Goal: Task Accomplishment & Management: Manage account settings

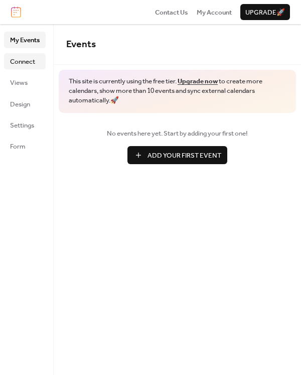
click at [25, 60] on span "Connect" at bounding box center [22, 62] width 25 height 10
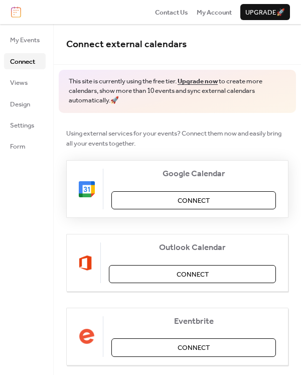
click at [161, 195] on button "Connect" at bounding box center [193, 200] width 165 height 18
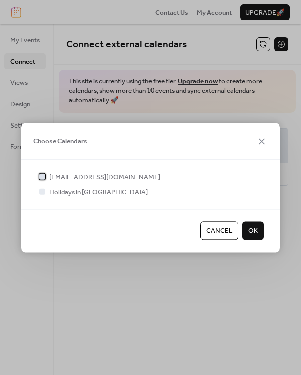
click at [67, 180] on span "fbchindsville@gmail.com" at bounding box center [104, 177] width 111 height 10
click at [243, 230] on button "OK" at bounding box center [253, 231] width 22 height 18
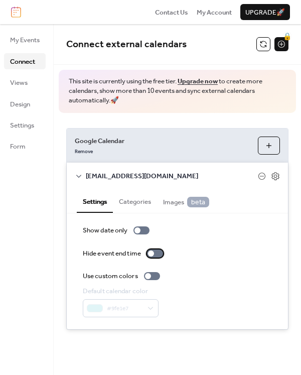
click at [157, 252] on div at bounding box center [155, 254] width 16 height 8
click at [148, 277] on div at bounding box center [148, 276] width 6 height 6
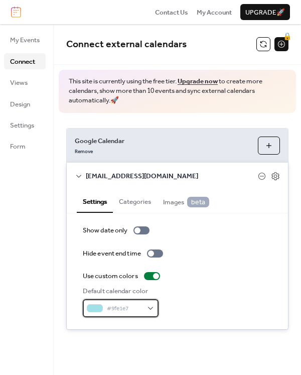
click at [131, 301] on div "#9fe1e7" at bounding box center [121, 308] width 76 height 18
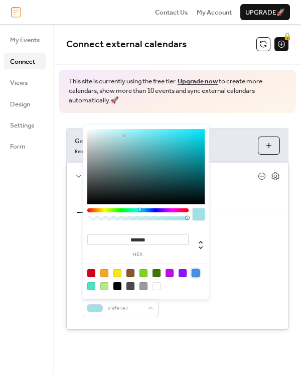
click at [194, 276] on div at bounding box center [196, 273] width 8 height 8
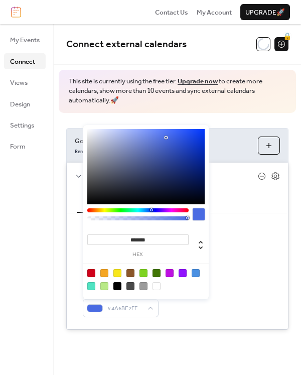
click at [151, 208] on div at bounding box center [151, 209] width 3 height 3
drag, startPoint x: 165, startPoint y: 138, endPoint x: 182, endPoint y: 132, distance: 18.1
click at [182, 132] on div at bounding box center [145, 166] width 117 height 75
drag, startPoint x: 183, startPoint y: 133, endPoint x: 169, endPoint y: 128, distance: 15.6
click at [169, 129] on div at bounding box center [170, 130] width 2 height 2
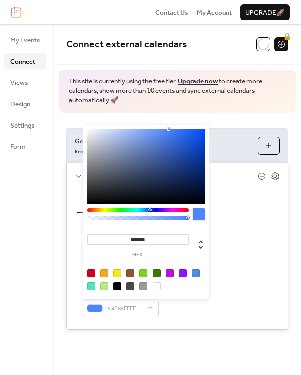
drag, startPoint x: 151, startPoint y: 210, endPoint x: 150, endPoint y: 204, distance: 6.2
click at [150, 204] on div "******* hex" at bounding box center [146, 212] width 126 height 174
drag, startPoint x: 169, startPoint y: 129, endPoint x: 147, endPoint y: 126, distance: 22.2
click at [147, 126] on div "******* hex" at bounding box center [146, 212] width 126 height 174
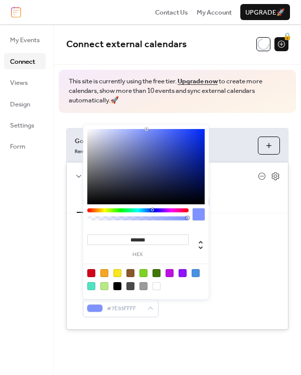
drag, startPoint x: 149, startPoint y: 209, endPoint x: 152, endPoint y: 213, distance: 5.3
click at [152, 213] on div at bounding box center [137, 216] width 101 height 17
type input "*******"
drag, startPoint x: 145, startPoint y: 129, endPoint x: 175, endPoint y: 126, distance: 30.3
click at [175, 126] on div "******* hex" at bounding box center [146, 212] width 126 height 174
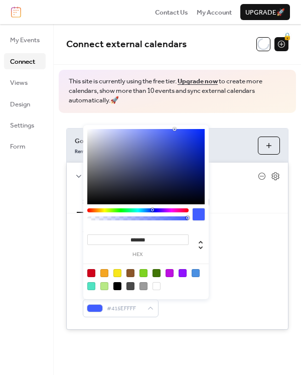
click at [201, 293] on div at bounding box center [146, 280] width 128 height 32
click at [242, 281] on div "Use custom colors" at bounding box center [177, 276] width 189 height 10
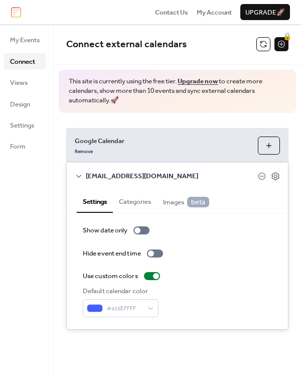
click at [203, 294] on div "Default calendar color #415EFFFF" at bounding box center [177, 301] width 189 height 31
click at [155, 273] on div at bounding box center [152, 276] width 16 height 8
click at [197, 288] on div "Default calendar color #415EFFFF" at bounding box center [177, 301] width 189 height 31
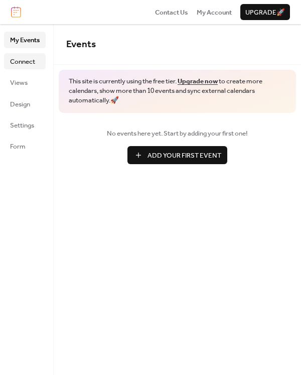
click at [35, 64] on span "Connect" at bounding box center [22, 62] width 25 height 10
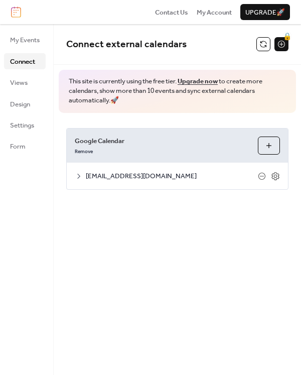
click at [187, 174] on span "[EMAIL_ADDRESS][DOMAIN_NAME]" at bounding box center [172, 176] width 172 height 10
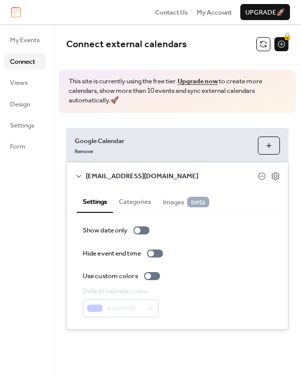
click at [141, 201] on button "Categories" at bounding box center [135, 200] width 44 height 23
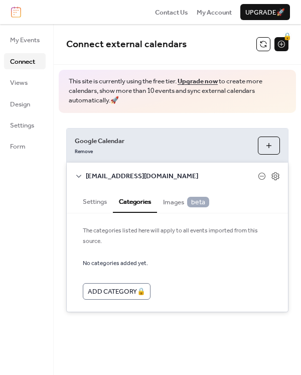
click at [182, 197] on span "Images beta" at bounding box center [186, 202] width 46 height 11
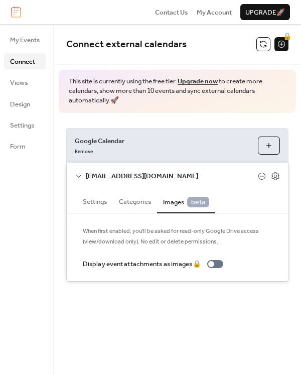
click at [109, 204] on button "Settings" at bounding box center [95, 200] width 36 height 23
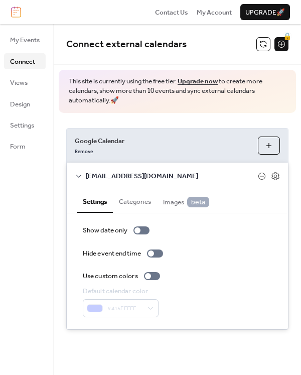
click at [273, 154] on button "Choose Calendars" at bounding box center [269, 146] width 22 height 18
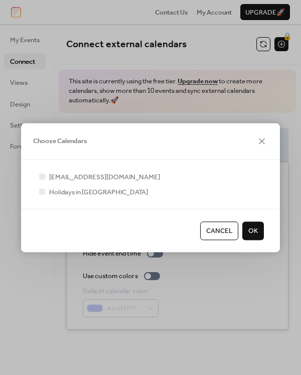
click at [219, 230] on span "Cancel" at bounding box center [219, 231] width 26 height 10
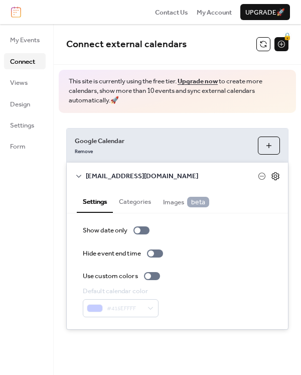
click at [273, 176] on icon at bounding box center [275, 176] width 9 height 9
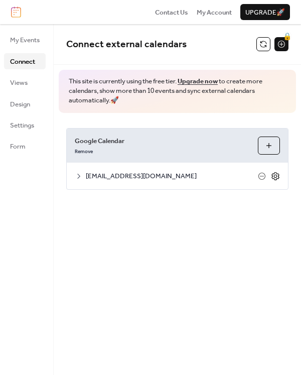
click at [273, 176] on icon at bounding box center [275, 176] width 9 height 9
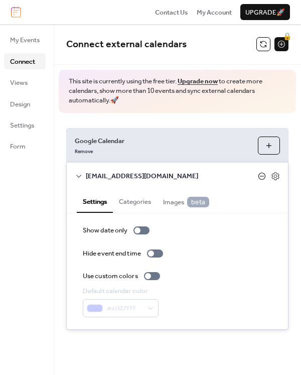
click at [264, 176] on icon at bounding box center [262, 176] width 8 height 8
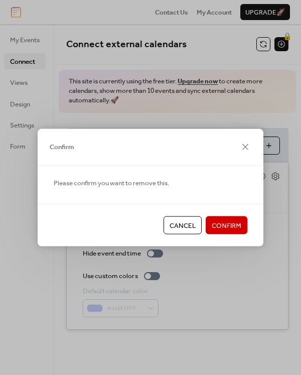
click at [192, 221] on span "Cancel" at bounding box center [183, 226] width 26 height 10
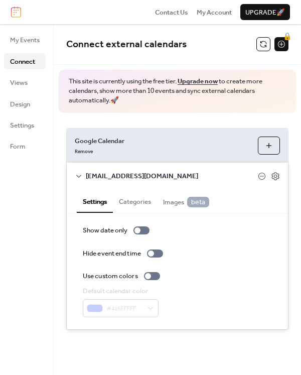
click at [140, 203] on button "Categories" at bounding box center [135, 200] width 44 height 23
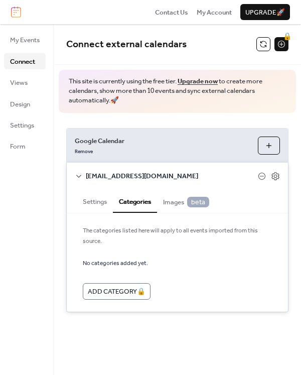
click at [177, 201] on span "Images beta" at bounding box center [186, 202] width 46 height 11
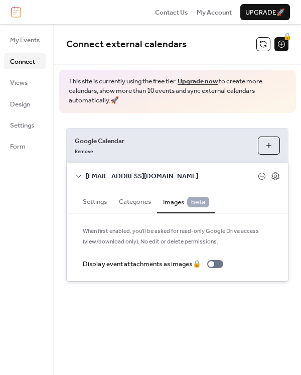
click at [101, 201] on button "Settings" at bounding box center [95, 200] width 36 height 23
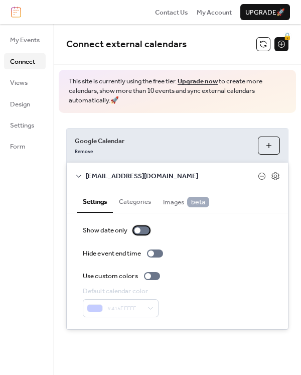
click at [143, 228] on div at bounding box center [142, 230] width 16 height 8
click at [11, 84] on span "Views" at bounding box center [19, 83] width 18 height 10
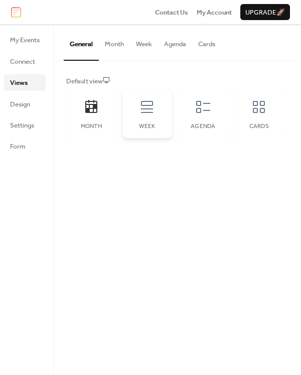
click at [141, 107] on icon at bounding box center [147, 107] width 16 height 16
click at [110, 121] on div "Month" at bounding box center [91, 113] width 50 height 49
click at [207, 119] on div "Agenda" at bounding box center [203, 113] width 50 height 49
click at [260, 118] on div "Cards" at bounding box center [259, 113] width 50 height 49
click at [101, 114] on div "Month" at bounding box center [91, 113] width 50 height 49
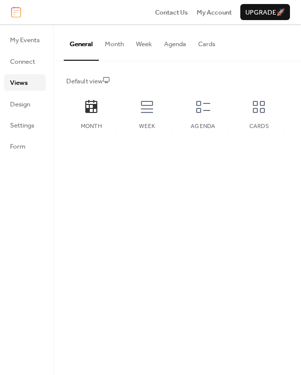
click at [124, 44] on button "Month" at bounding box center [114, 41] width 31 height 35
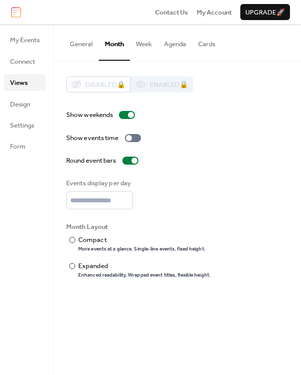
click at [140, 44] on button "Week" at bounding box center [144, 41] width 28 height 35
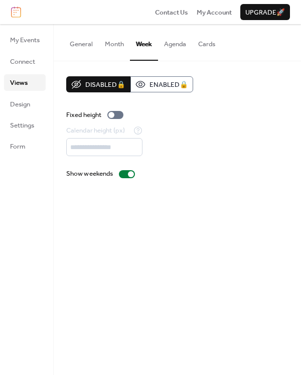
click at [159, 42] on button "Agenda" at bounding box center [175, 41] width 34 height 35
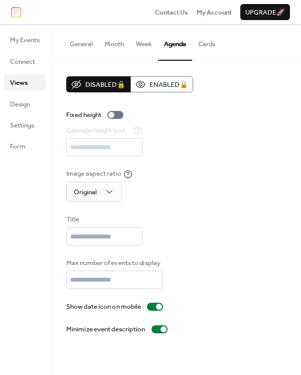
click at [204, 41] on button "Cards" at bounding box center [206, 41] width 29 height 35
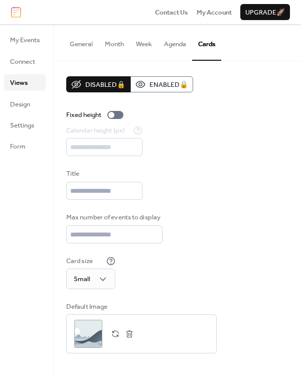
click at [87, 47] on button "General" at bounding box center [81, 41] width 35 height 35
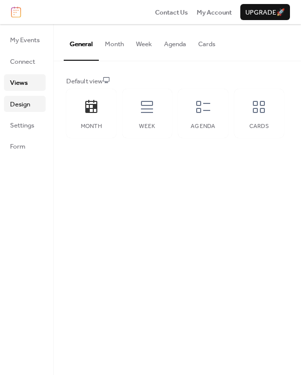
click at [41, 103] on link "Design" at bounding box center [25, 104] width 42 height 16
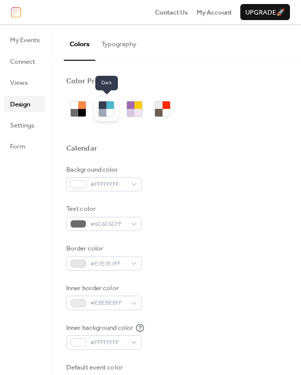
click at [111, 110] on div at bounding box center [110, 113] width 8 height 8
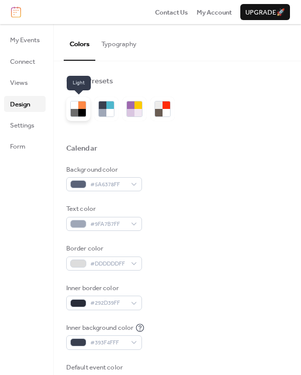
click at [83, 112] on div at bounding box center [82, 113] width 8 height 8
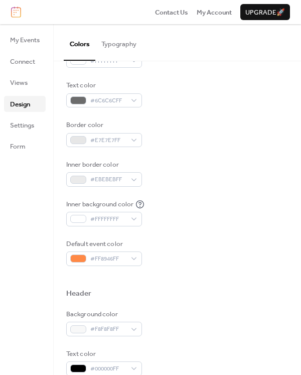
scroll to position [151, 0]
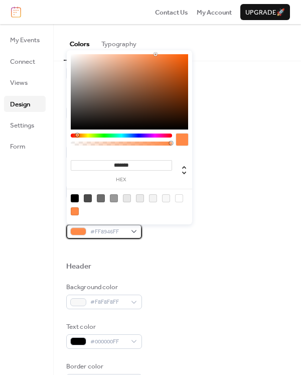
click at [130, 231] on div "#FF8946FF" at bounding box center [104, 231] width 76 height 14
click at [134, 135] on div at bounding box center [121, 136] width 101 height 4
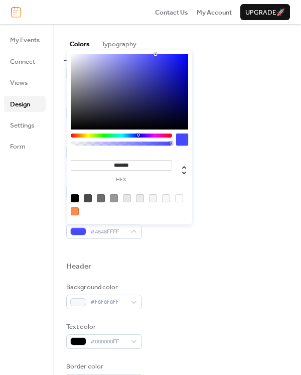
type input "*******"
click at [139, 134] on div at bounding box center [139, 135] width 3 height 3
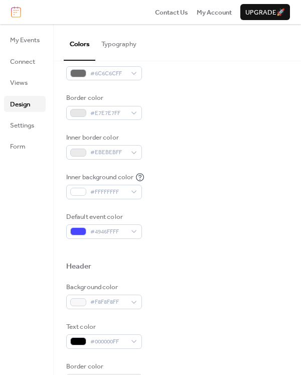
click at [228, 194] on div "Inner background color #FFFFFFFF" at bounding box center [177, 185] width 222 height 27
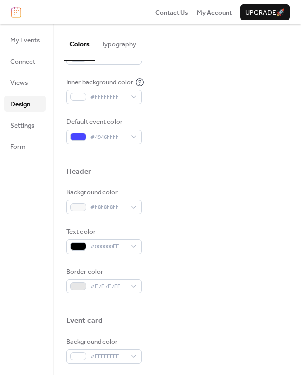
scroll to position [251, 0]
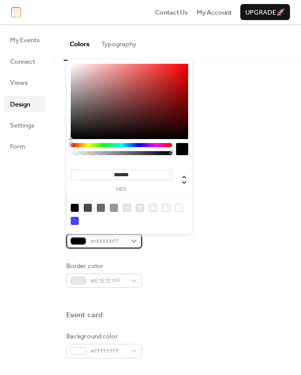
click at [136, 240] on div "#000000FF" at bounding box center [104, 241] width 76 height 14
click at [74, 221] on div at bounding box center [75, 221] width 8 height 8
type input "*******"
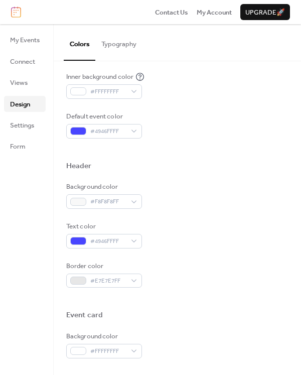
click at [199, 246] on div "Text color #4946FFFF" at bounding box center [177, 234] width 222 height 27
click at [114, 134] on span "#4946FFFF" at bounding box center [108, 132] width 36 height 10
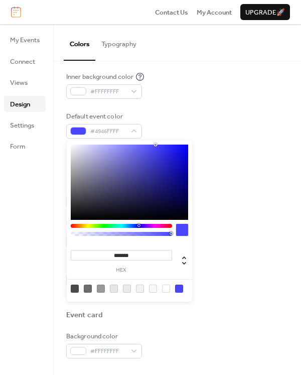
type input "*******"
click at [152, 153] on div at bounding box center [129, 182] width 117 height 75
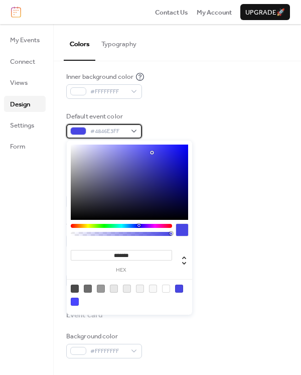
click at [97, 133] on span "#4846E3FF" at bounding box center [108, 132] width 36 height 10
click at [124, 256] on input "*******" at bounding box center [121, 255] width 101 height 11
paste input "*"
click at [115, 254] on input "********" at bounding box center [121, 255] width 101 height 11
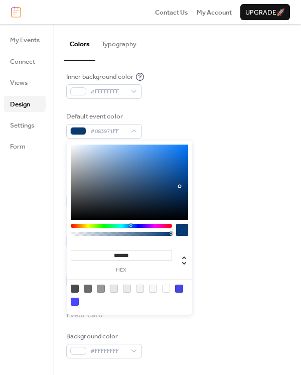
type input "*******"
click at [225, 262] on div "Border color #E7E7E7FF" at bounding box center [177, 274] width 222 height 27
click at [85, 134] on div at bounding box center [78, 131] width 16 height 8
click at [124, 253] on input "*******" at bounding box center [121, 255] width 101 height 11
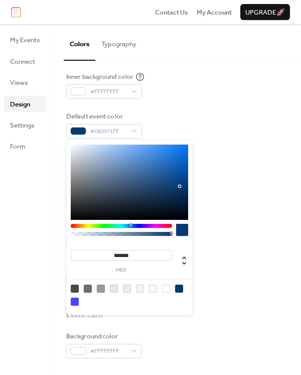
paste input "*"
click at [117, 256] on input "********" at bounding box center [121, 255] width 101 height 11
type input "*******"
click at [157, 253] on input "*******" at bounding box center [121, 255] width 101 height 11
click at [163, 269] on label "hex" at bounding box center [121, 271] width 101 height 6
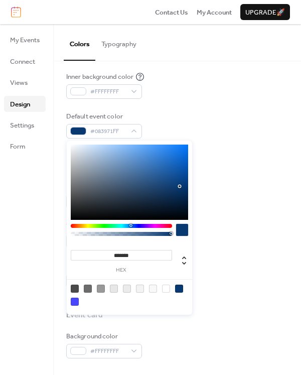
click at [163, 261] on input "*******" at bounding box center [121, 255] width 101 height 11
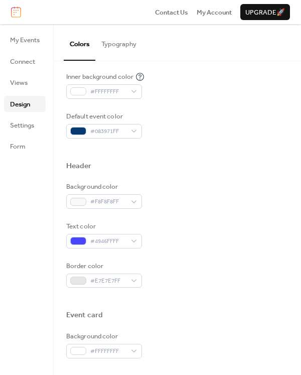
click at [245, 280] on div "Border color #E7E7E7FF" at bounding box center [177, 274] width 222 height 27
click at [124, 251] on div "Background color #F8F8F8FF Text color #4946FFFF Border color #E7E7E7FF" at bounding box center [177, 235] width 222 height 106
click at [117, 241] on span "#4946FFFF" at bounding box center [108, 241] width 36 height 10
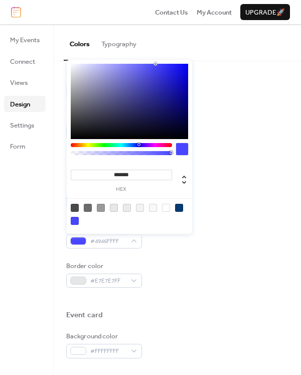
click at [180, 206] on div at bounding box center [179, 208] width 8 height 8
type input "*******"
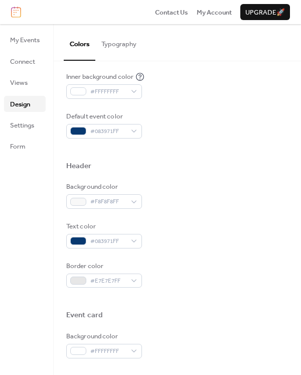
click at [254, 210] on div "Background color #F8F8F8FF Text color #083971FF Border color #E7E7E7FF" at bounding box center [177, 235] width 222 height 106
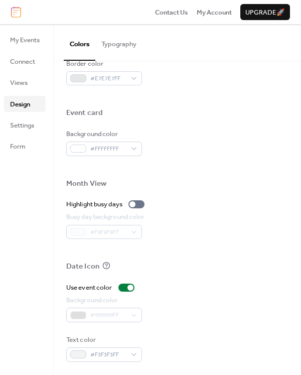
scroll to position [455, 0]
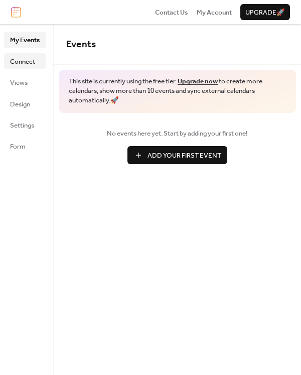
click at [18, 57] on span "Connect" at bounding box center [22, 62] width 25 height 10
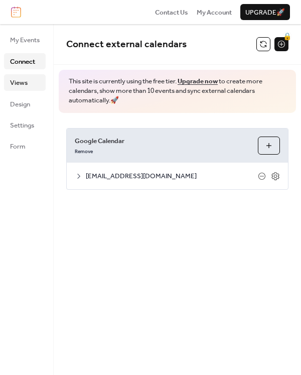
click at [18, 79] on span "Views" at bounding box center [19, 83] width 18 height 10
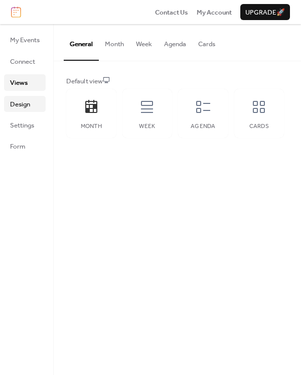
click at [23, 96] on link "Design" at bounding box center [25, 104] width 42 height 16
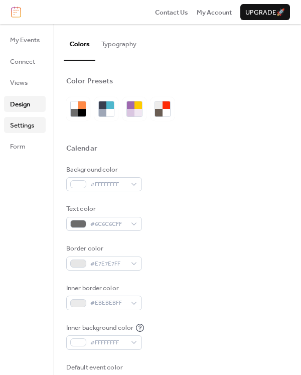
click at [22, 124] on span "Settings" at bounding box center [22, 125] width 24 height 10
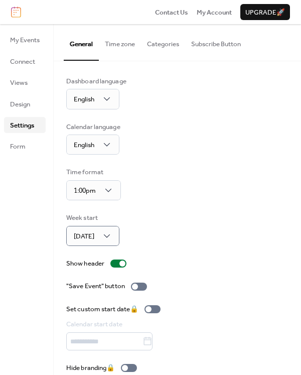
scroll to position [13, 0]
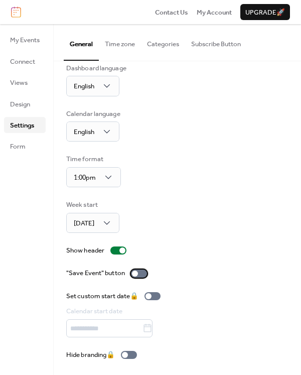
click at [138, 272] on div at bounding box center [135, 274] width 6 height 6
click at [230, 321] on div "Set custom start date 🔒 Calendar start date" at bounding box center [177, 314] width 222 height 46
click at [125, 47] on button "Time zone" at bounding box center [120, 41] width 42 height 35
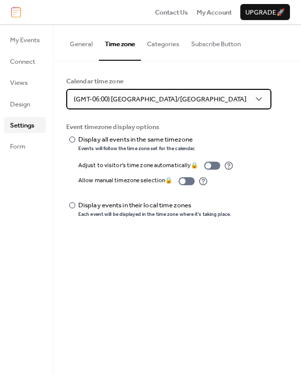
click at [148, 99] on span "(GMT-06:00) America/Chicago" at bounding box center [160, 99] width 173 height 13
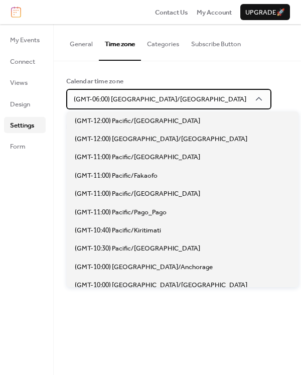
scroll to position [494, 0]
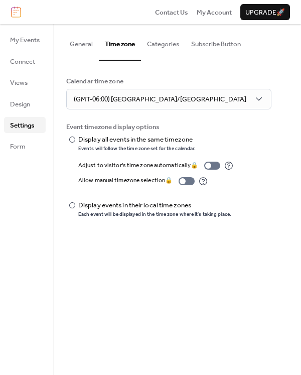
click at [233, 94] on div "Calendar time zone (GMT-06:00) America/Chicago" at bounding box center [177, 92] width 222 height 33
click at [172, 44] on button "Categories" at bounding box center [163, 41] width 44 height 35
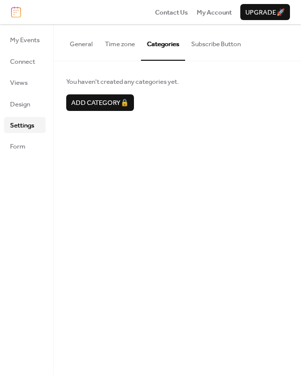
click at [199, 44] on button "Subscribe Button" at bounding box center [216, 41] width 62 height 35
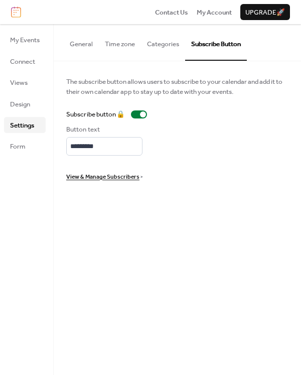
click at [208, 153] on div "Button text *********" at bounding box center [177, 140] width 222 height 31
click at [18, 145] on span "Form" at bounding box center [18, 147] width 16 height 10
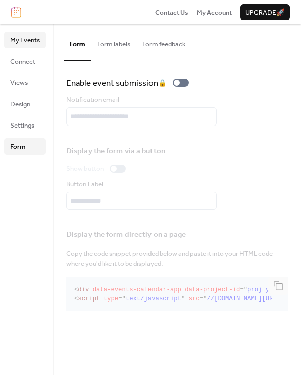
click at [18, 42] on span "My Events" at bounding box center [25, 40] width 30 height 10
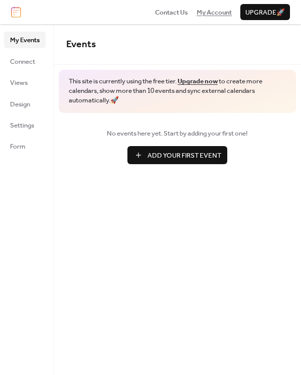
click at [209, 12] on span "My Account" at bounding box center [214, 13] width 35 height 10
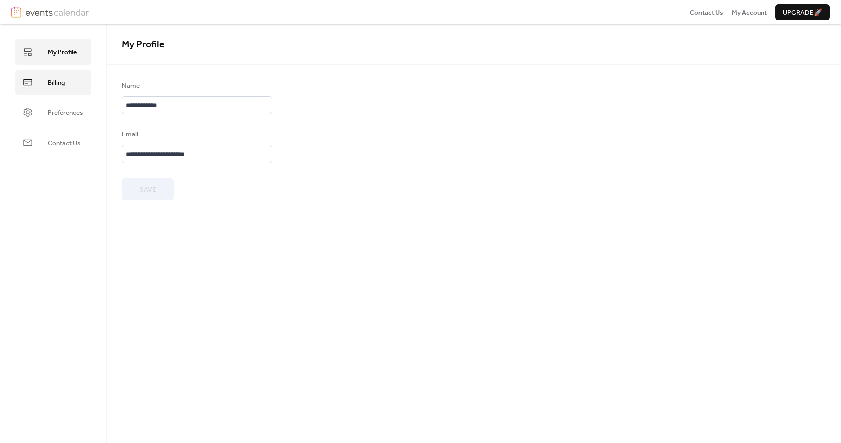
click at [68, 91] on link "Billing" at bounding box center [53, 82] width 76 height 25
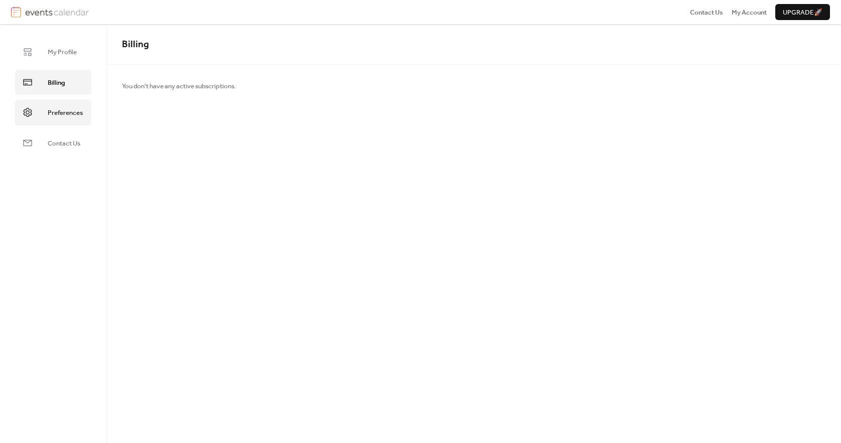
click at [68, 111] on span "Preferences" at bounding box center [65, 113] width 35 height 10
click at [65, 141] on span "Contact Us" at bounding box center [64, 144] width 33 height 10
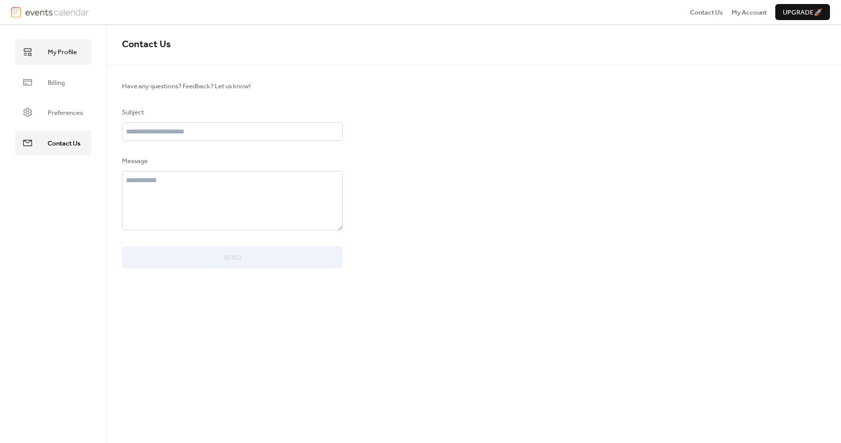
click at [53, 51] on span "My Profile" at bounding box center [62, 52] width 29 height 10
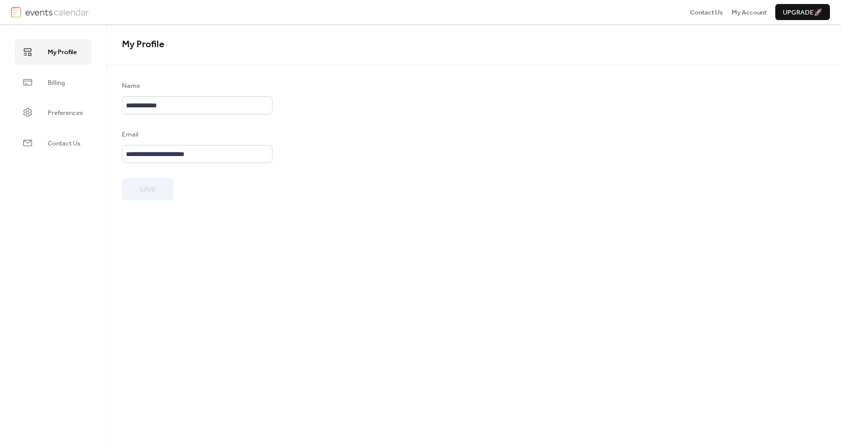
click at [44, 8] on img at bounding box center [57, 12] width 64 height 11
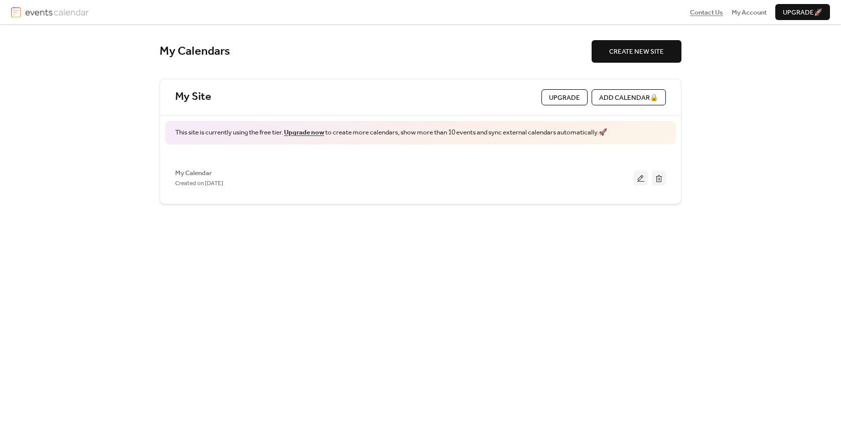
click at [696, 14] on span "Contact Us" at bounding box center [706, 13] width 33 height 10
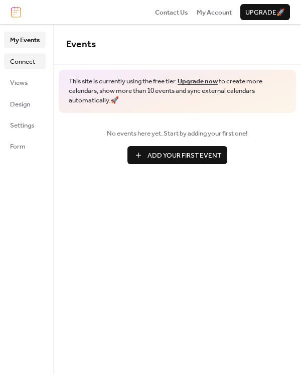
click at [19, 63] on span "Connect" at bounding box center [22, 62] width 25 height 10
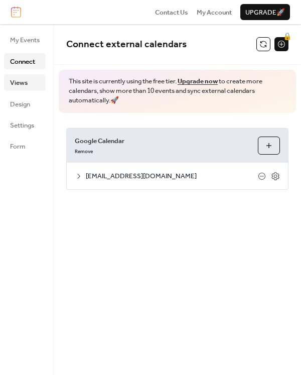
click at [20, 83] on span "Views" at bounding box center [19, 83] width 18 height 10
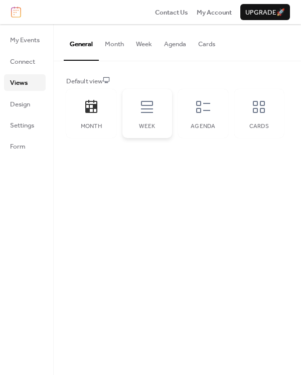
click at [154, 107] on icon at bounding box center [147, 107] width 16 height 16
click at [200, 107] on icon at bounding box center [203, 107] width 16 height 16
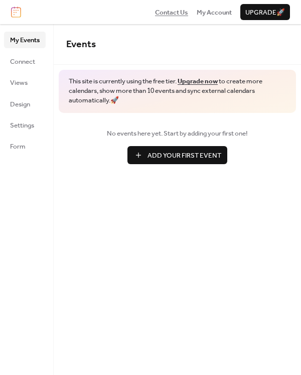
click at [174, 16] on span "Contact Us" at bounding box center [171, 13] width 33 height 10
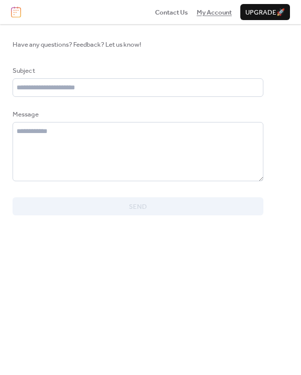
click at [212, 16] on span "My Account" at bounding box center [214, 13] width 35 height 10
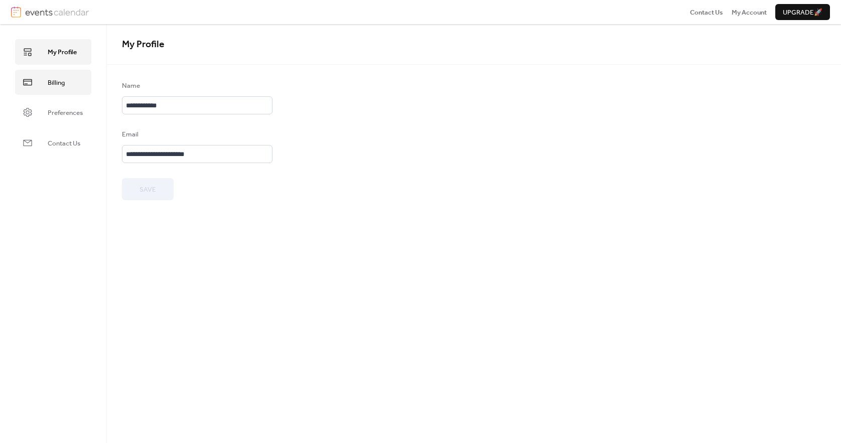
click at [64, 83] on span "Billing" at bounding box center [56, 83] width 17 height 10
click at [199, 91] on span "You don't have any active subscriptions." at bounding box center [179, 86] width 114 height 10
click at [802, 11] on span "Upgrade 🚀" at bounding box center [803, 13] width 40 height 10
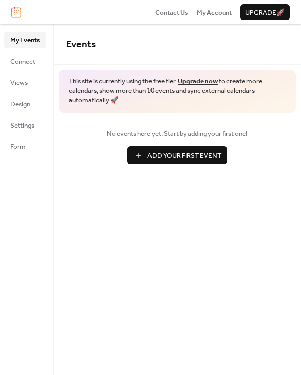
click at [195, 80] on link "Upgrade now" at bounding box center [198, 81] width 40 height 13
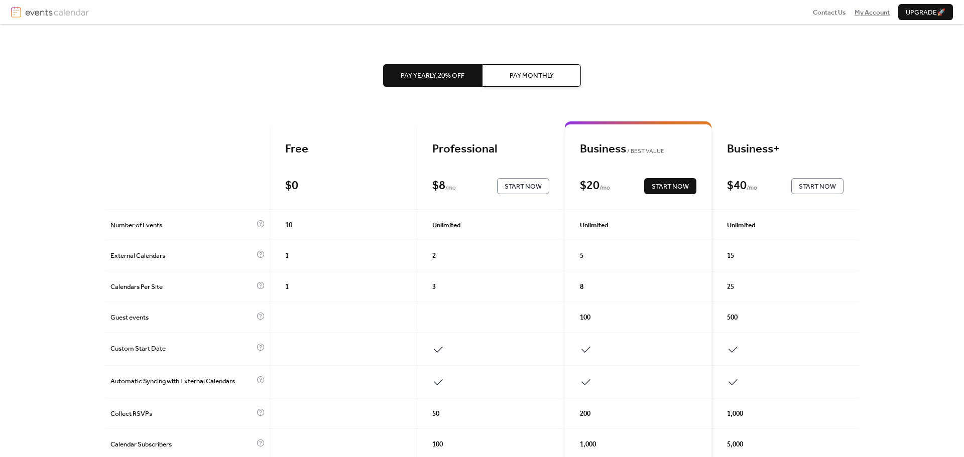
click at [872, 15] on span "My Account" at bounding box center [872, 13] width 35 height 10
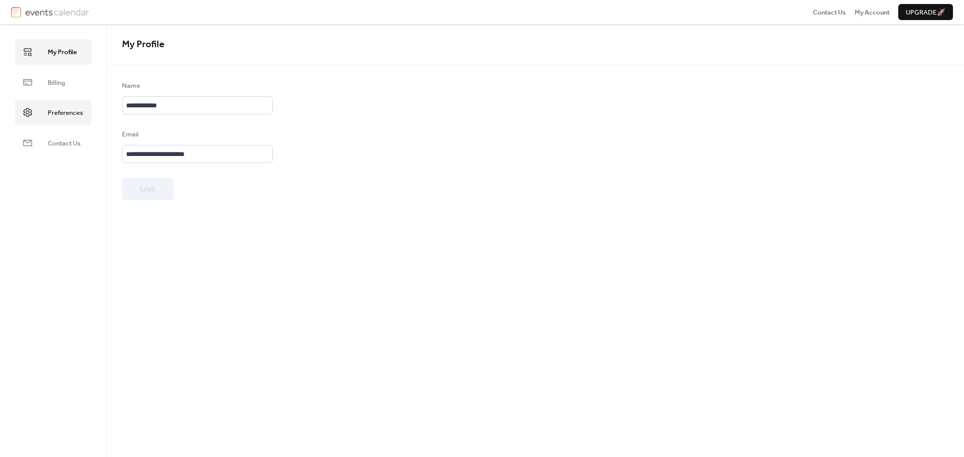
click at [65, 112] on span "Preferences" at bounding box center [65, 113] width 35 height 10
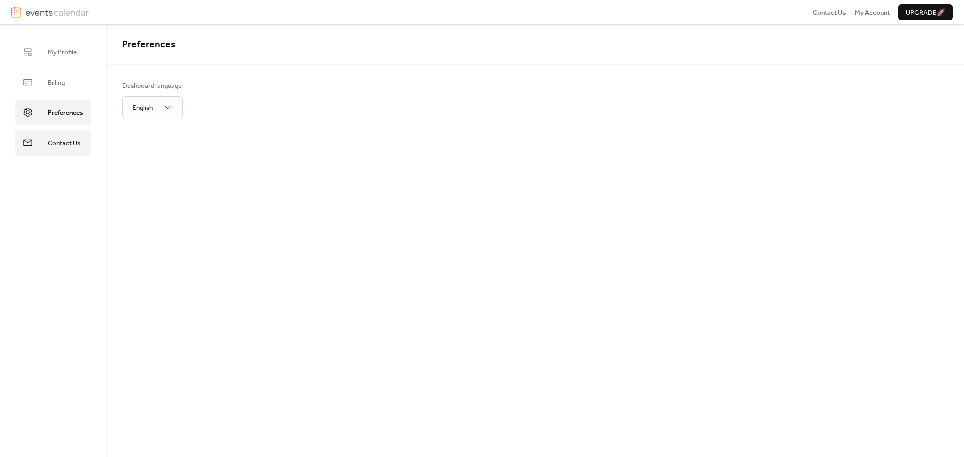
click at [65, 143] on span "Contact Us" at bounding box center [64, 144] width 33 height 10
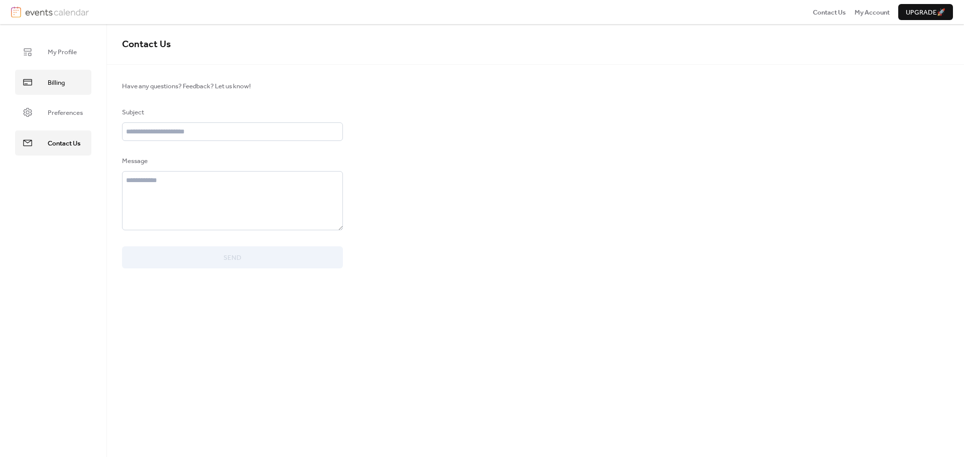
click at [62, 73] on link "Billing" at bounding box center [53, 82] width 76 height 25
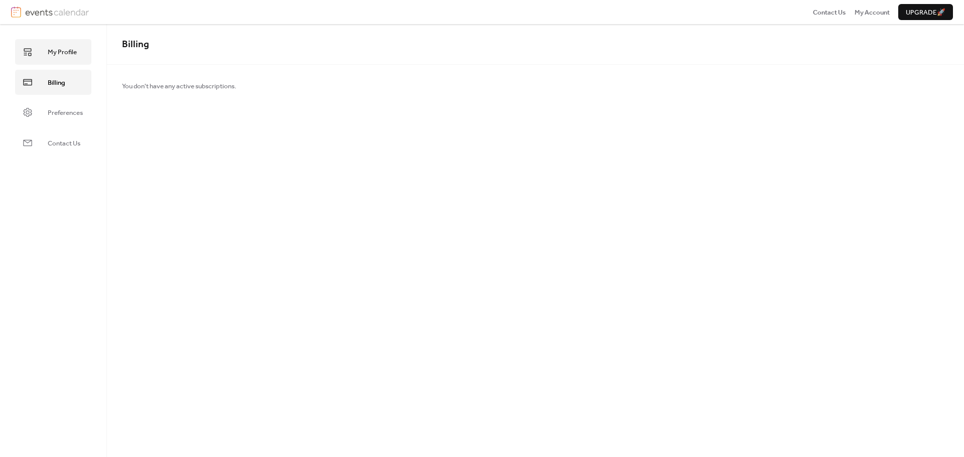
click at [61, 56] on span "My Profile" at bounding box center [62, 52] width 29 height 10
click at [62, 10] on img at bounding box center [57, 12] width 64 height 11
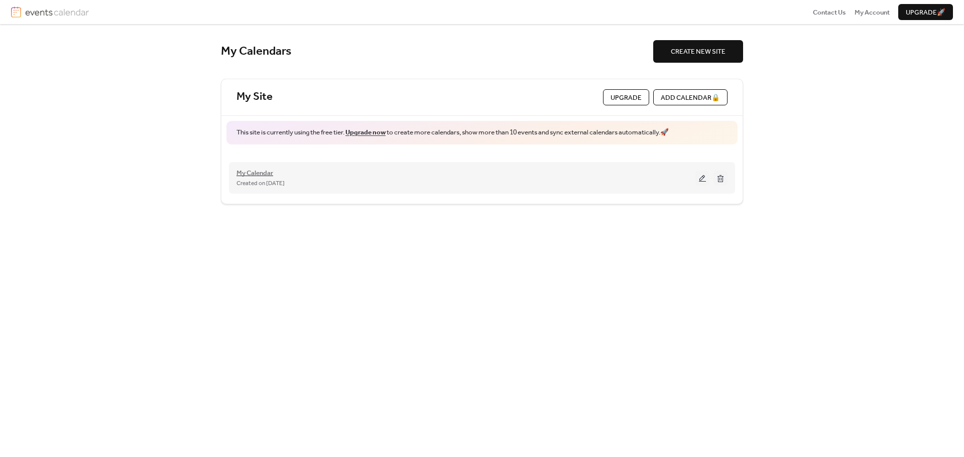
click at [253, 173] on span "My Calendar" at bounding box center [254, 173] width 37 height 10
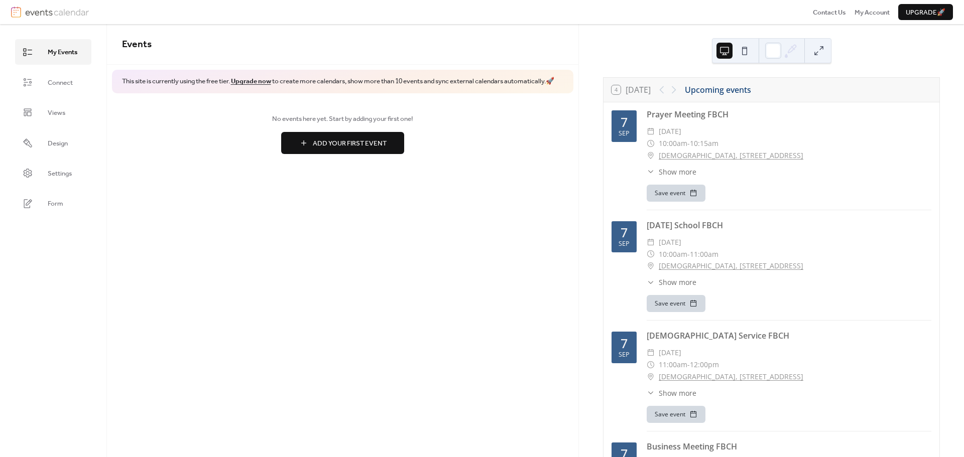
click at [744, 51] on button at bounding box center [745, 51] width 16 height 16
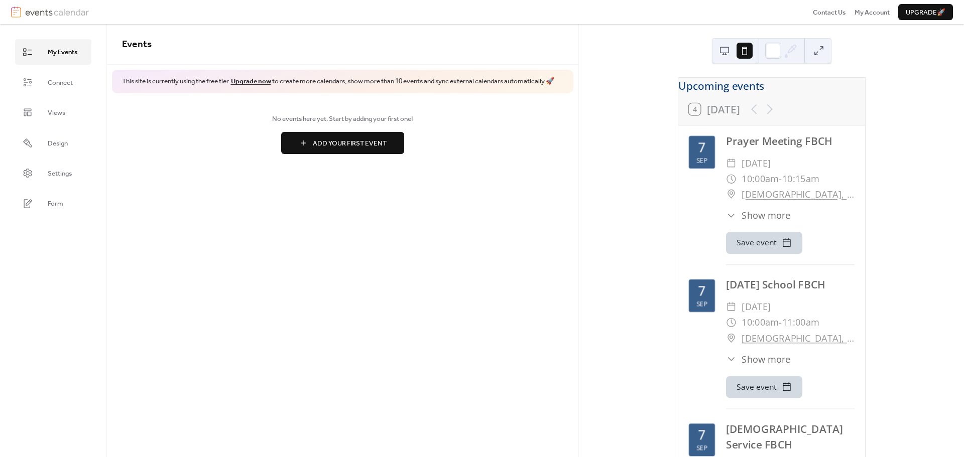
click at [720, 53] on button at bounding box center [724, 51] width 16 height 16
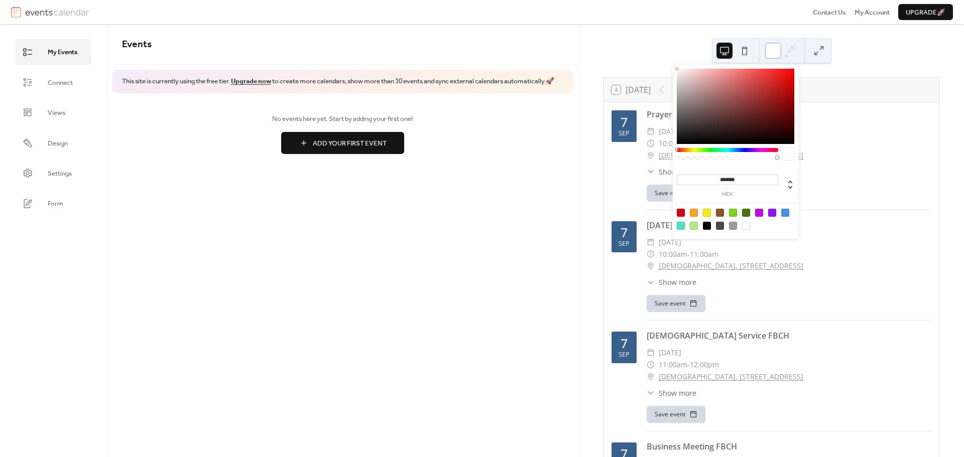
click at [770, 54] on div at bounding box center [773, 51] width 16 height 16
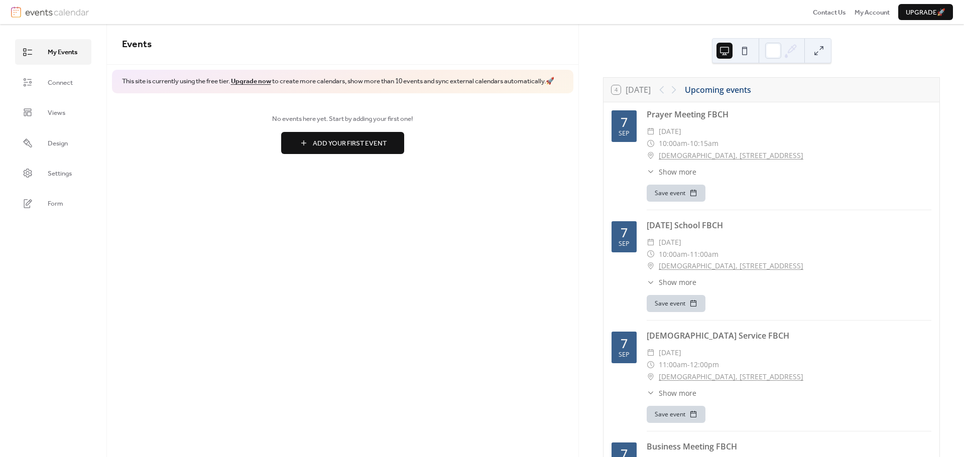
click at [555, 247] on div "Events This site is currently using the free tier. Upgrade now to create more c…" at bounding box center [343, 240] width 472 height 433
